Goal: Task Accomplishment & Management: Use online tool/utility

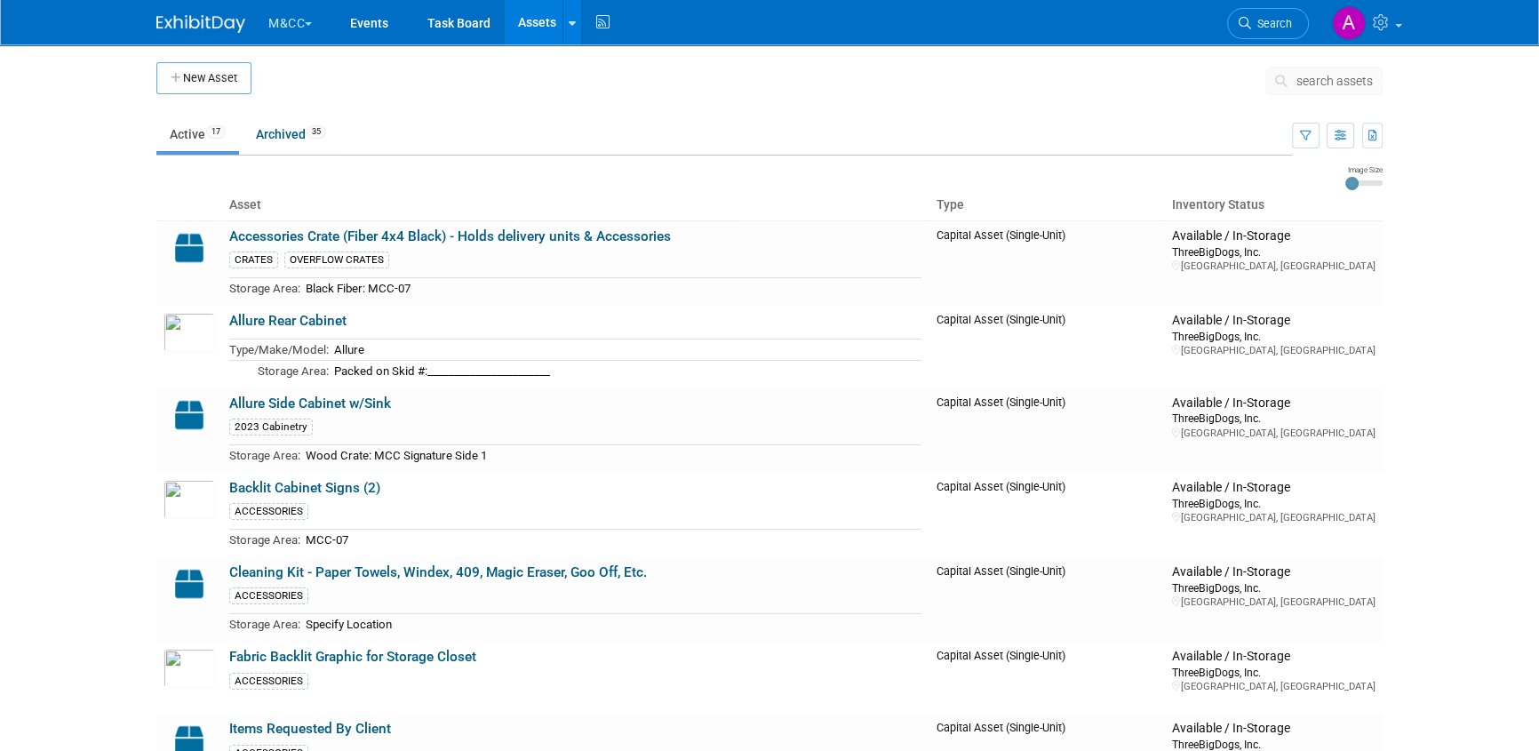
click at [290, 20] on button "M&CC" at bounding box center [301, 19] width 68 height 39
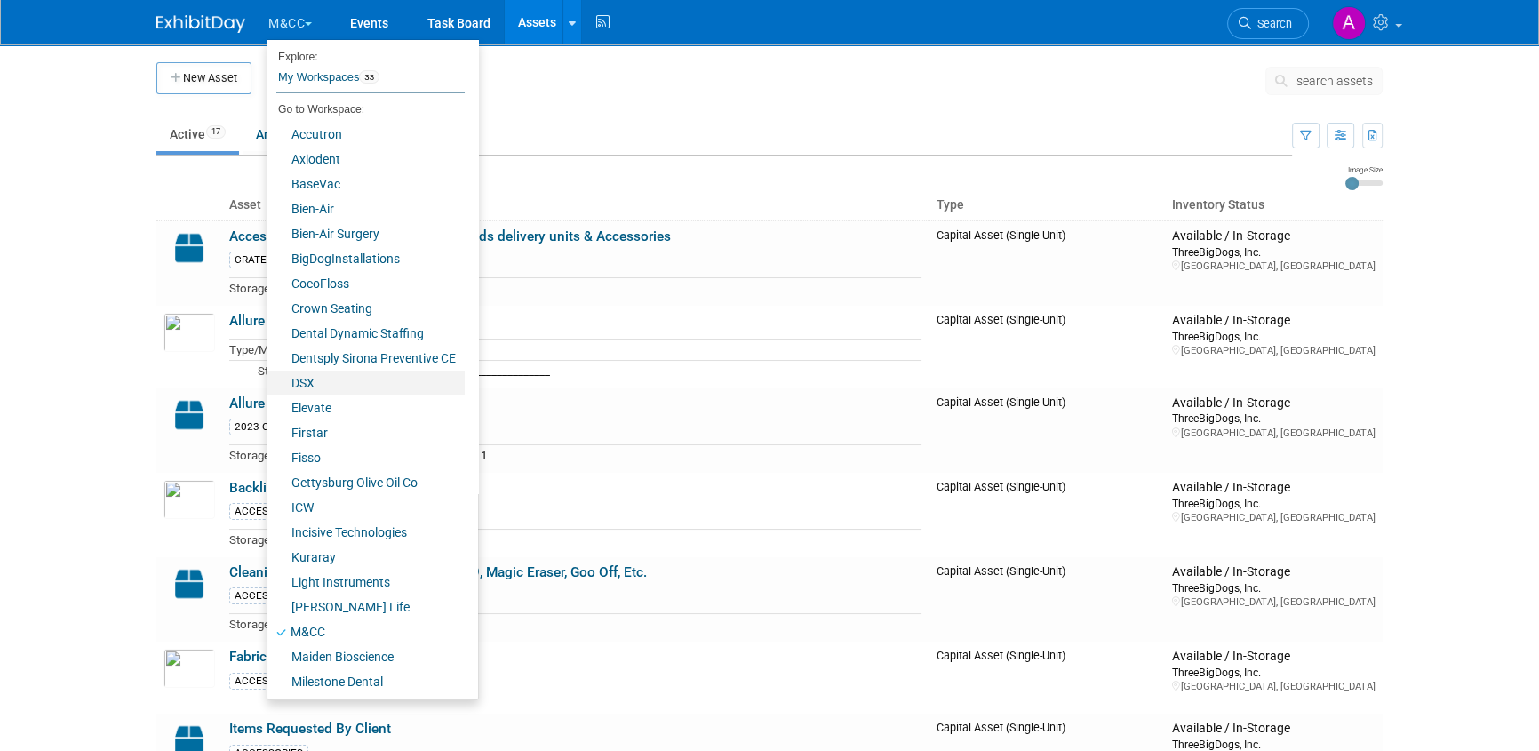
click at [297, 381] on link "DSX" at bounding box center [366, 383] width 197 height 25
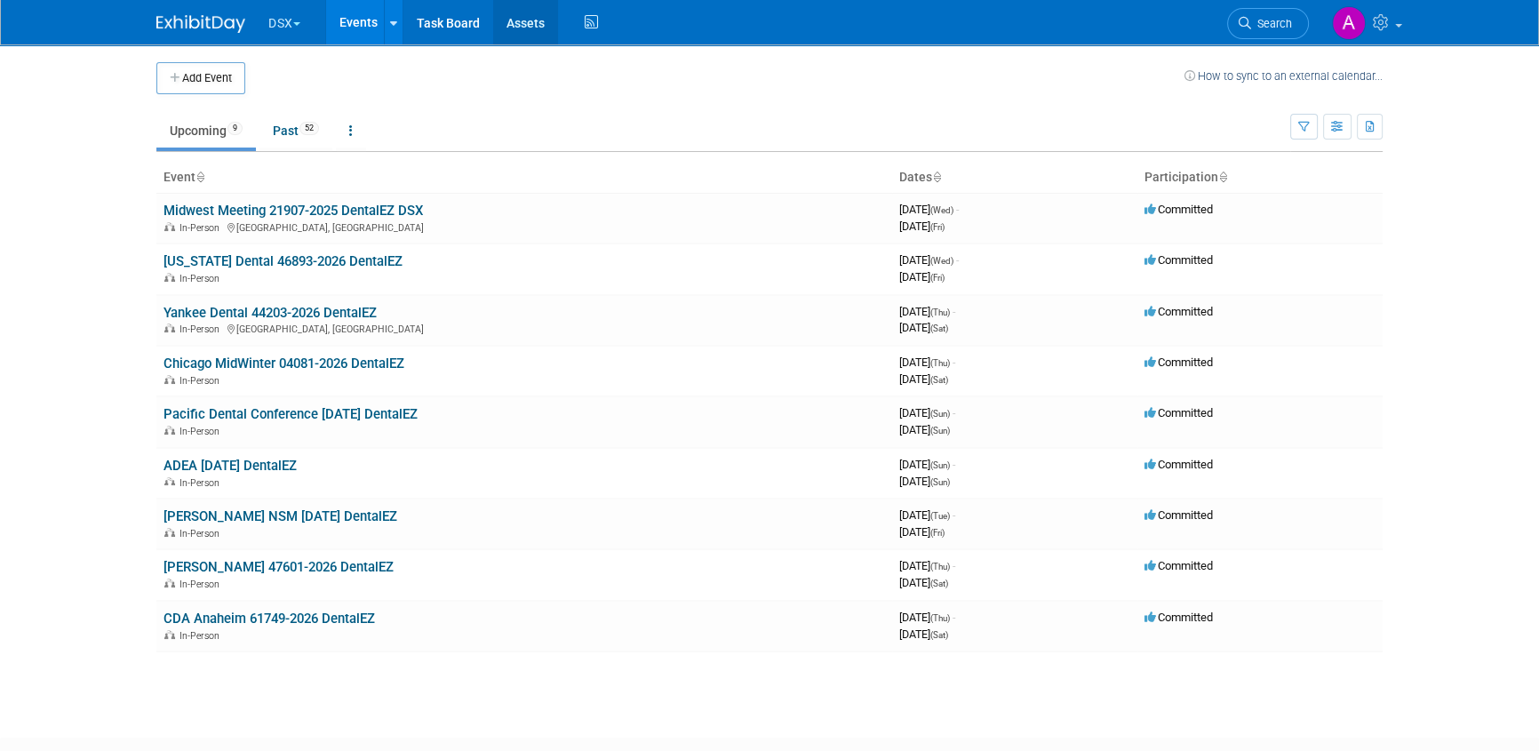
click at [520, 8] on link "Assets" at bounding box center [525, 22] width 65 height 44
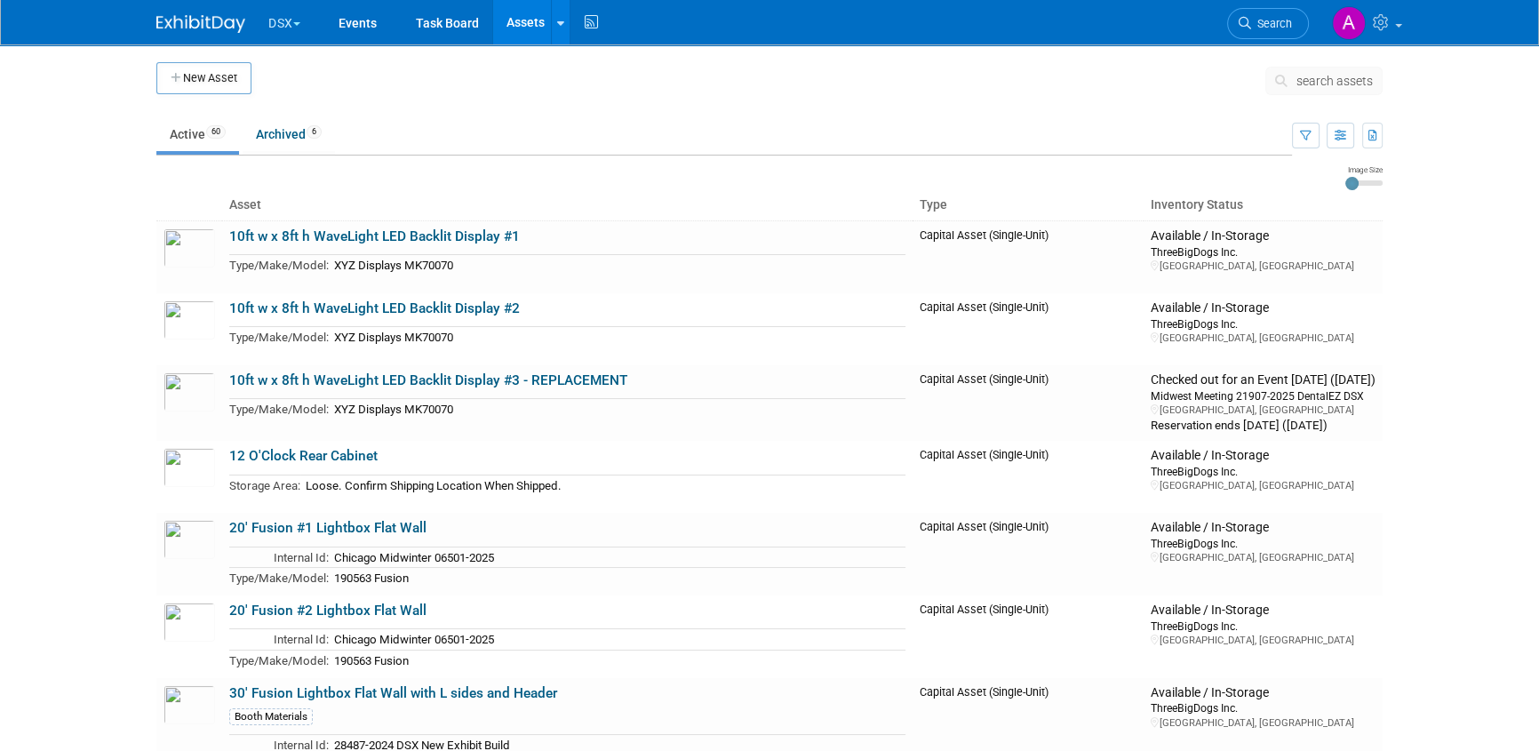
click at [1352, 80] on span "search assets" at bounding box center [1335, 81] width 76 height 14
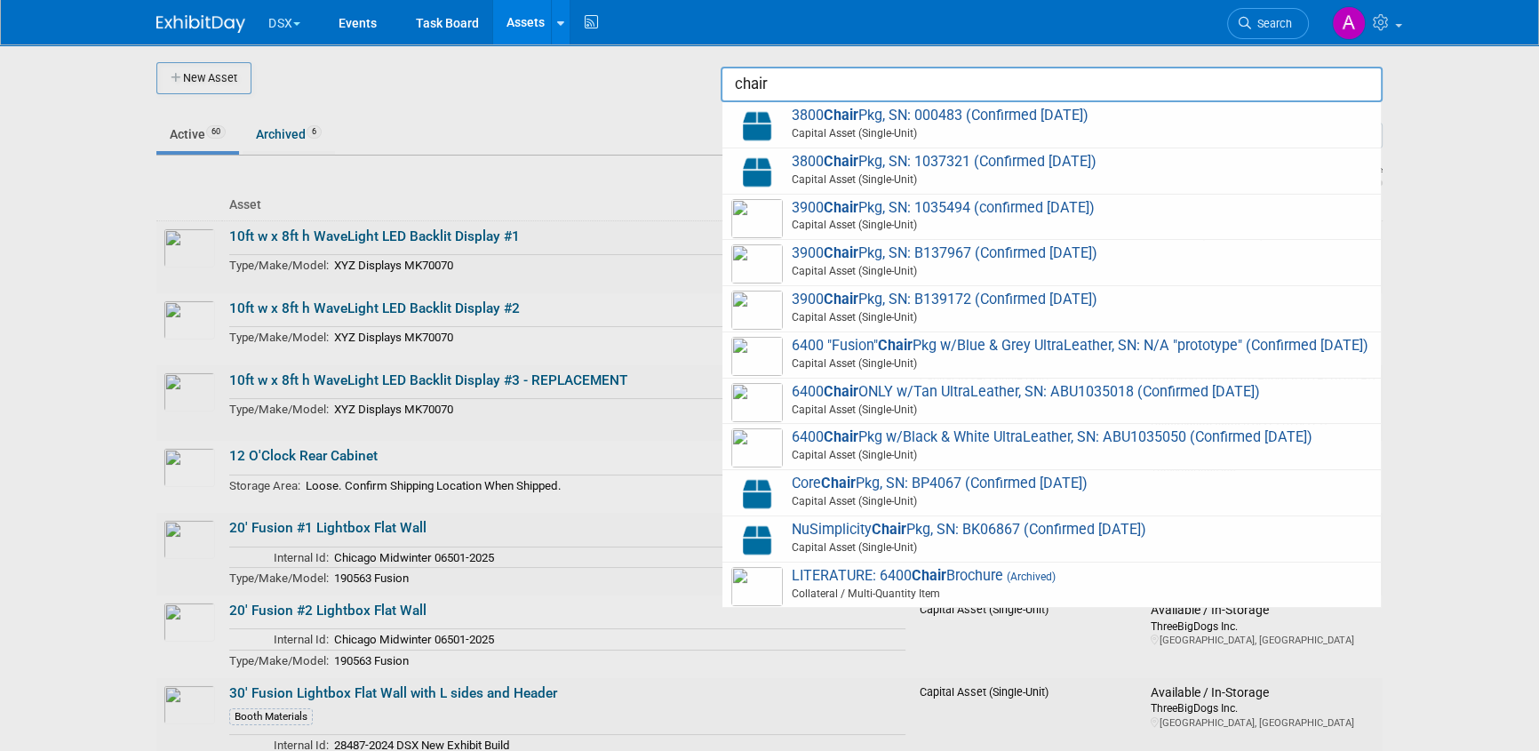
type input "chair"
click at [770, 108] on div at bounding box center [770, 375] width 0 height 751
